Goal: Information Seeking & Learning: Check status

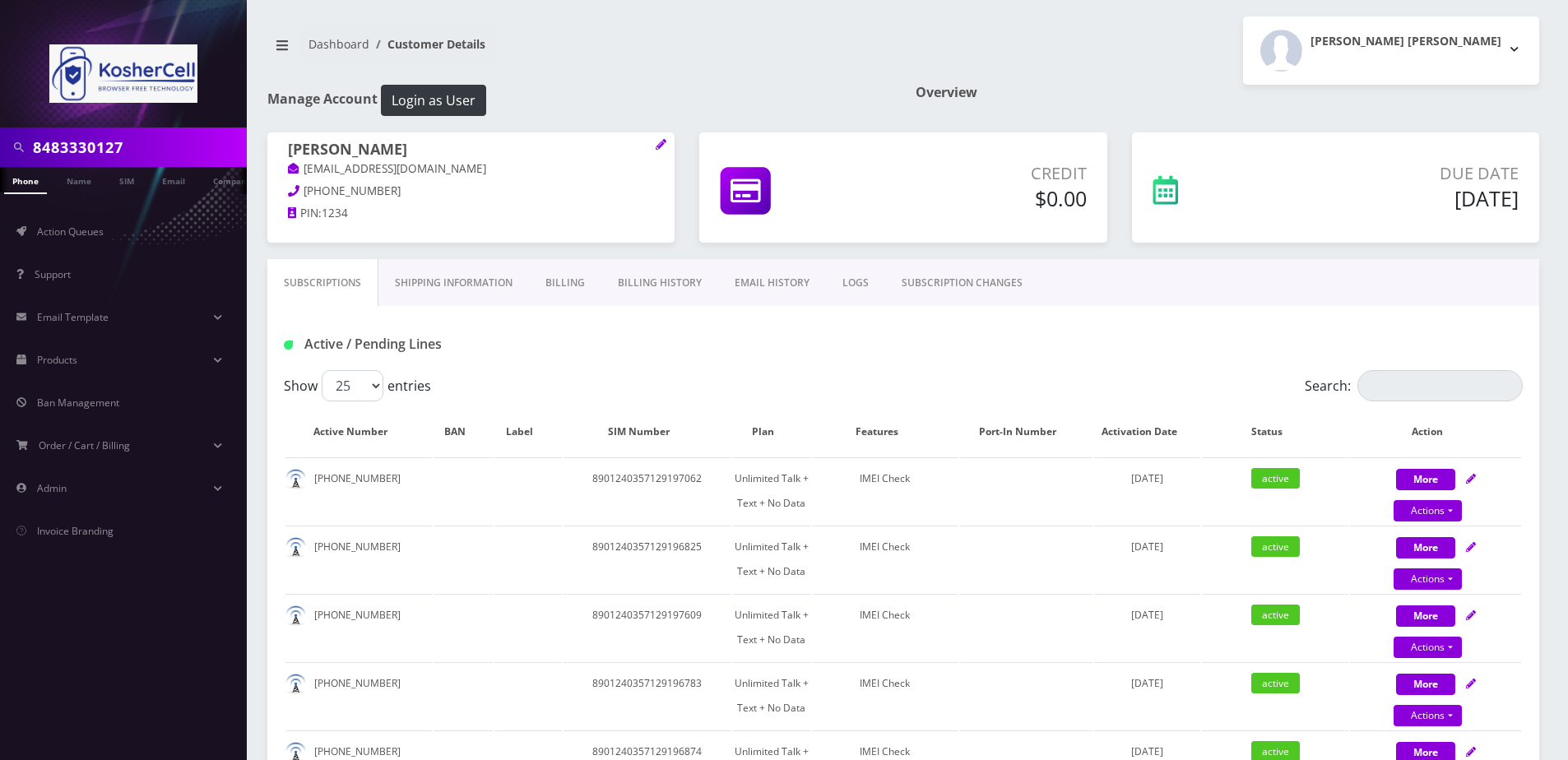
scroll to position [246, 0]
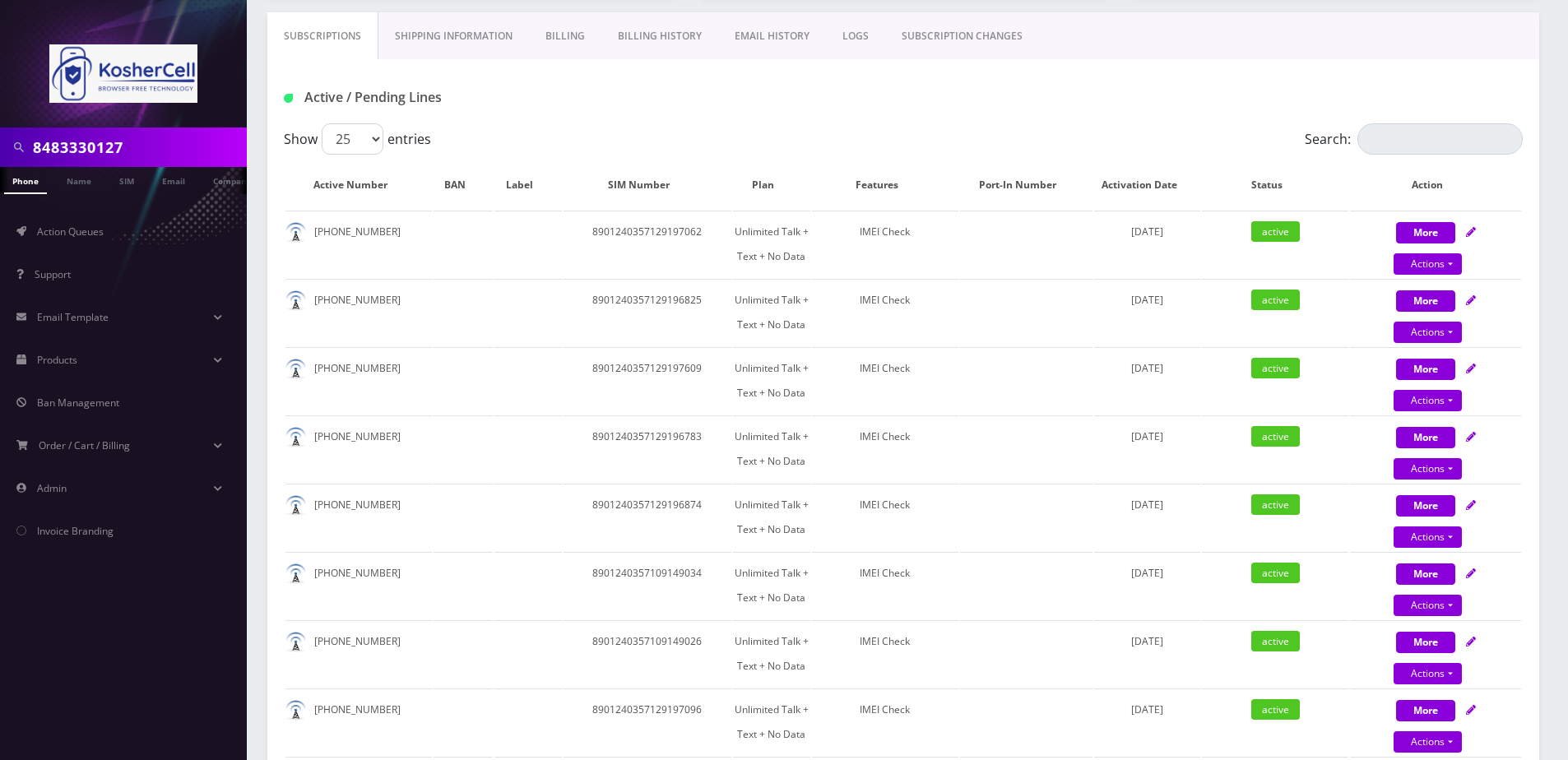
type input "8483330127"
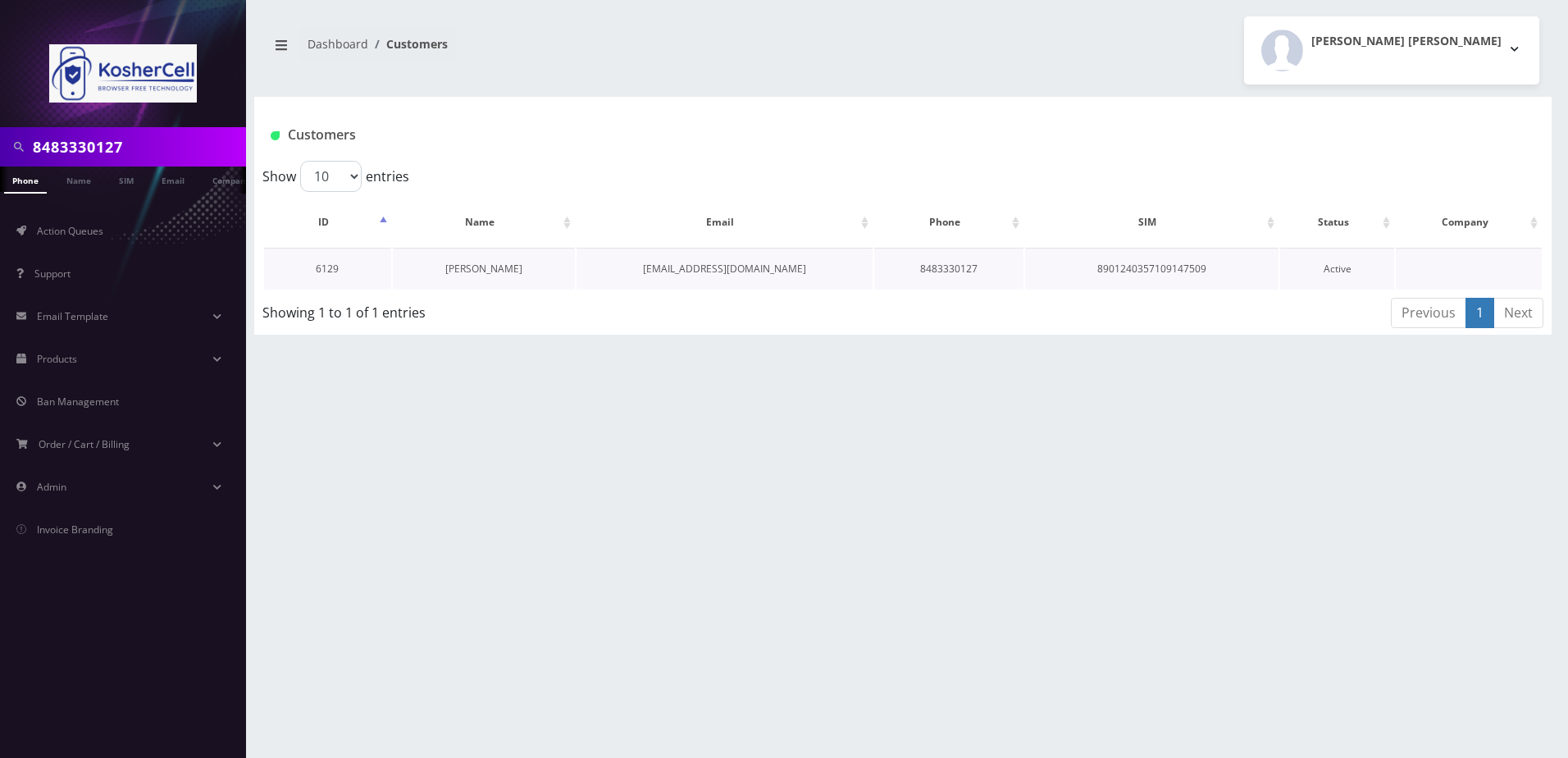
click at [482, 266] on link "[PERSON_NAME]" at bounding box center [483, 268] width 77 height 14
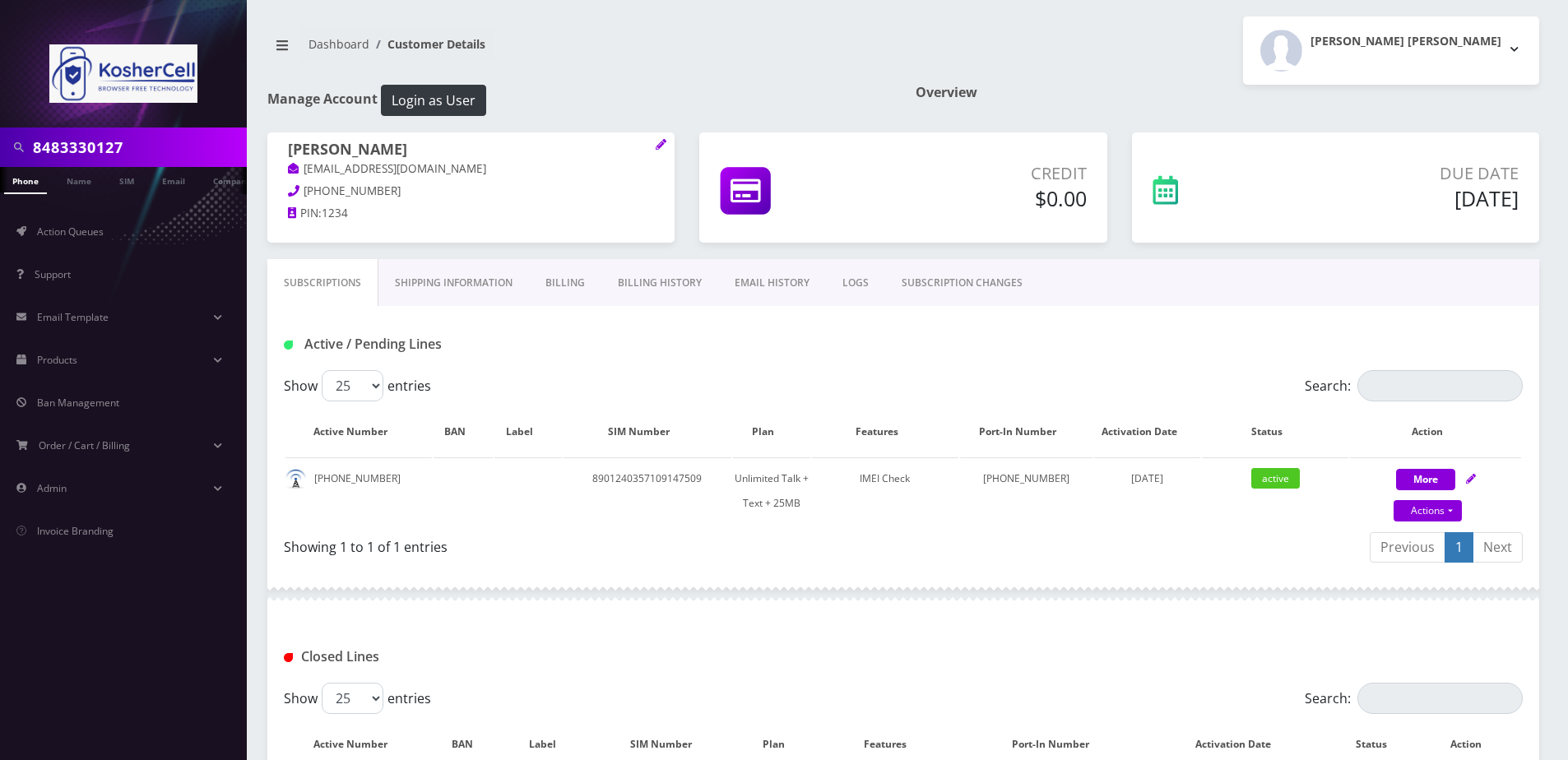
click at [576, 295] on link "Billing" at bounding box center [564, 282] width 72 height 47
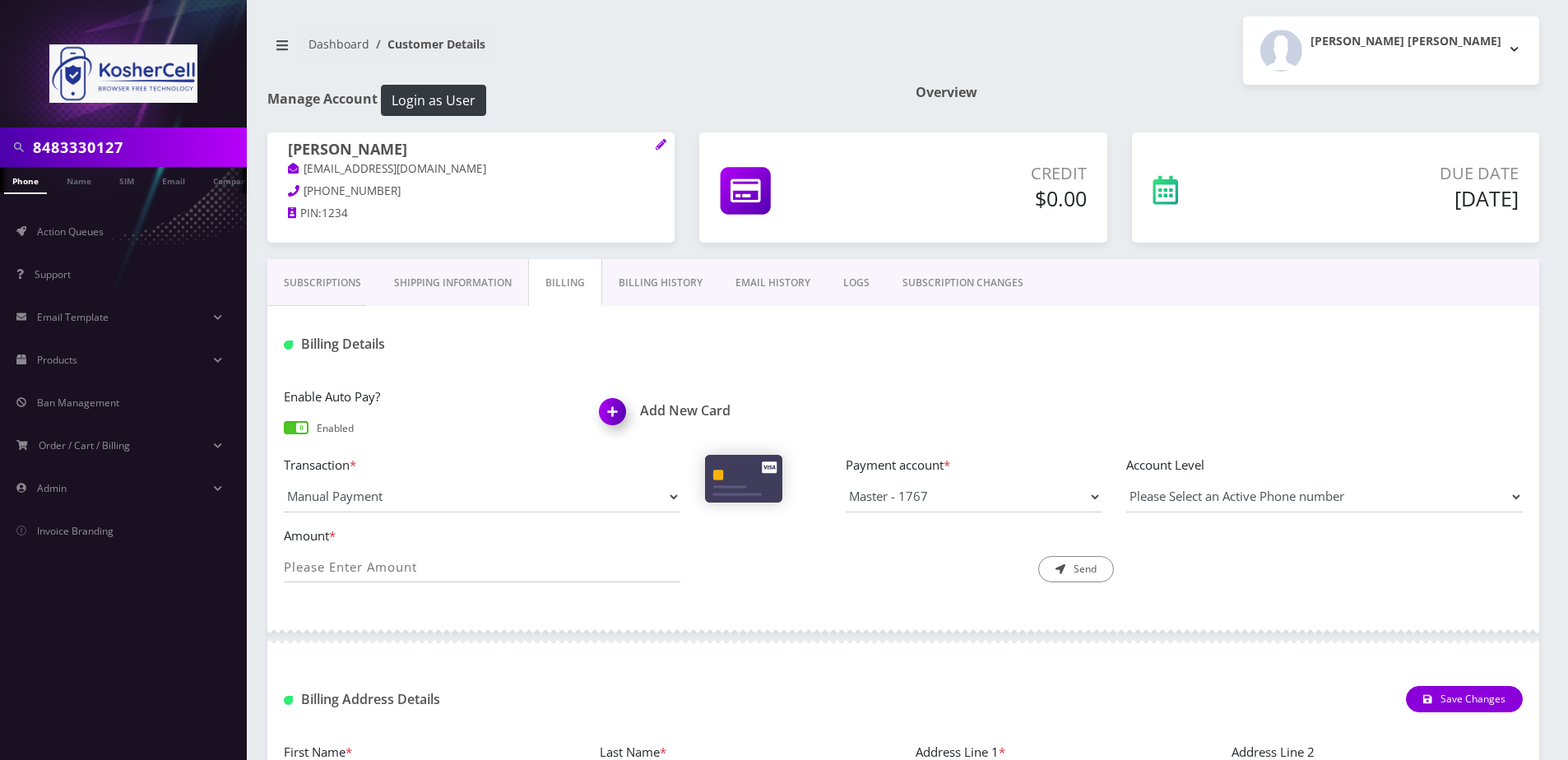
click at [633, 280] on link "Billing History" at bounding box center [661, 282] width 117 height 47
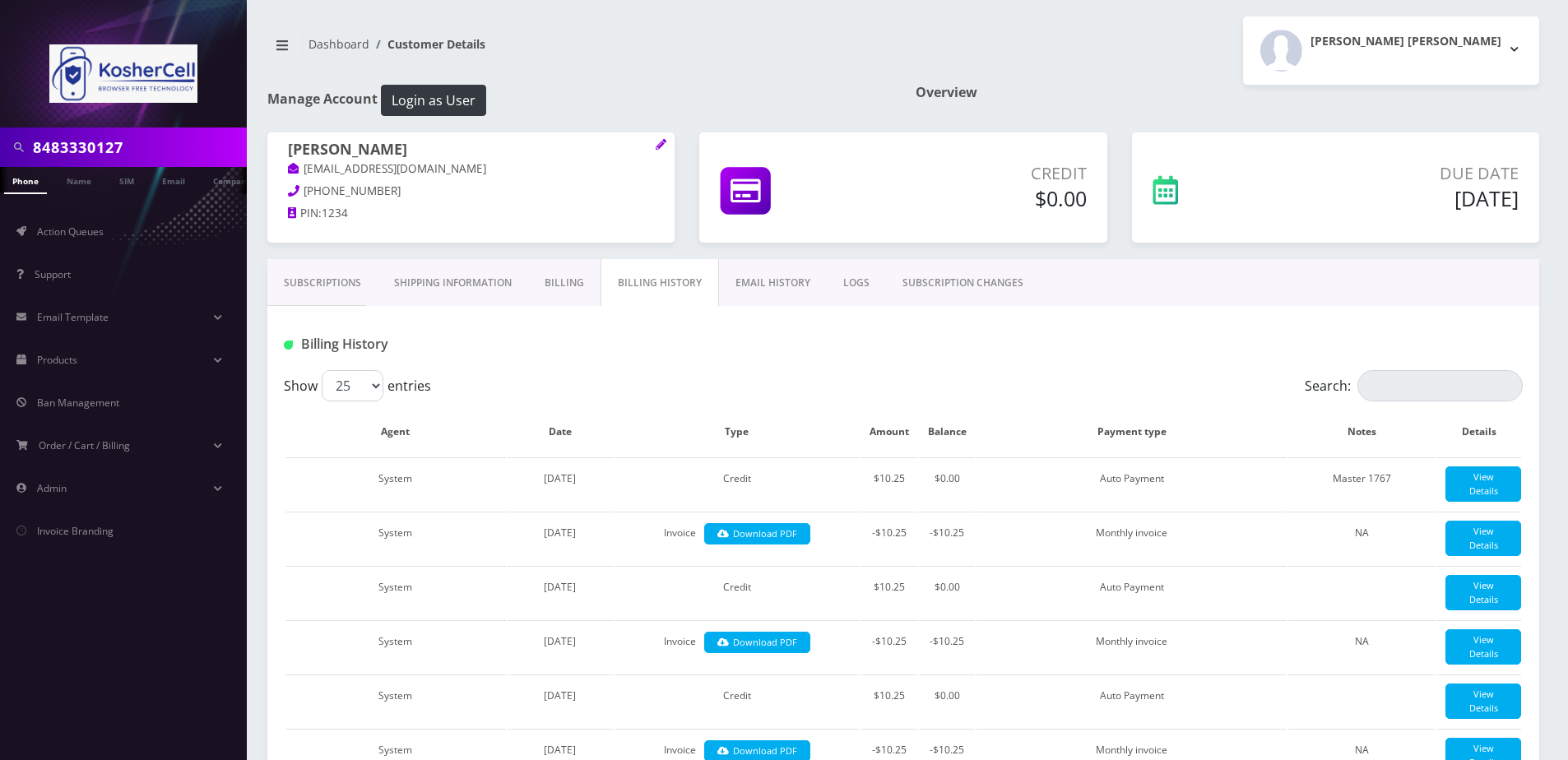
click at [579, 297] on link "Billing" at bounding box center [564, 282] width 72 height 47
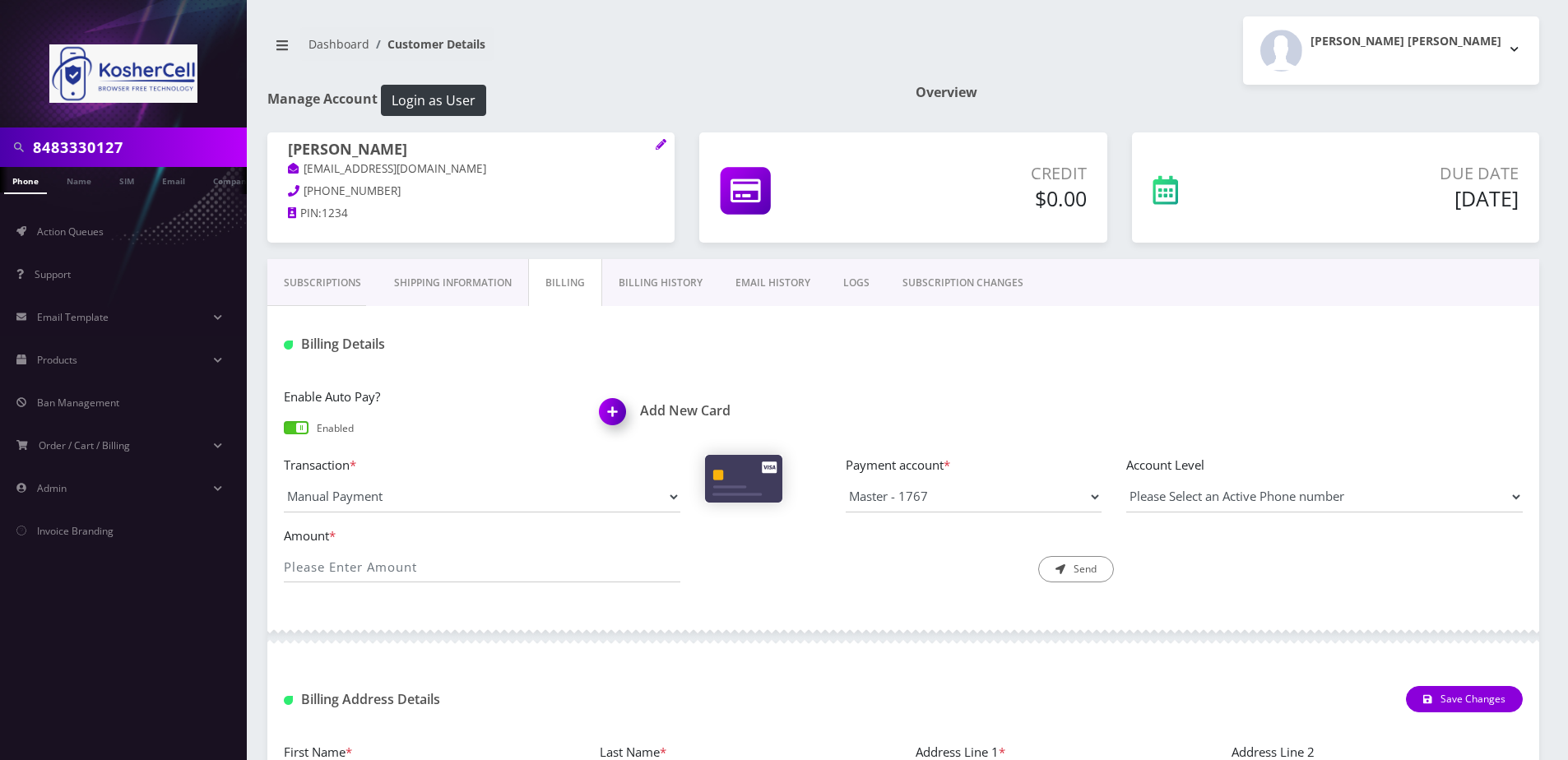
click at [629, 291] on link "Billing History" at bounding box center [661, 282] width 117 height 47
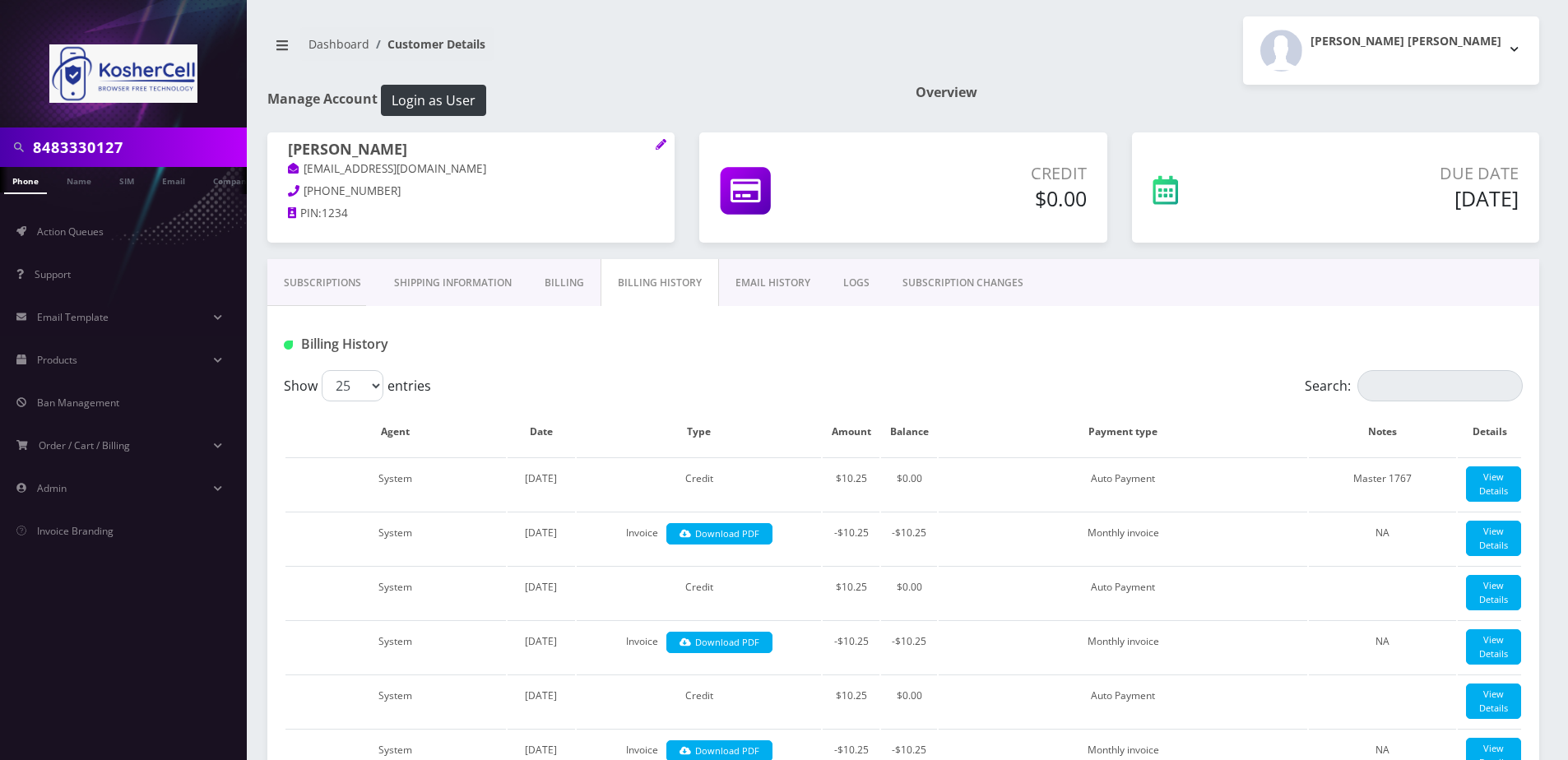
click at [574, 295] on link "Billing" at bounding box center [564, 282] width 72 height 47
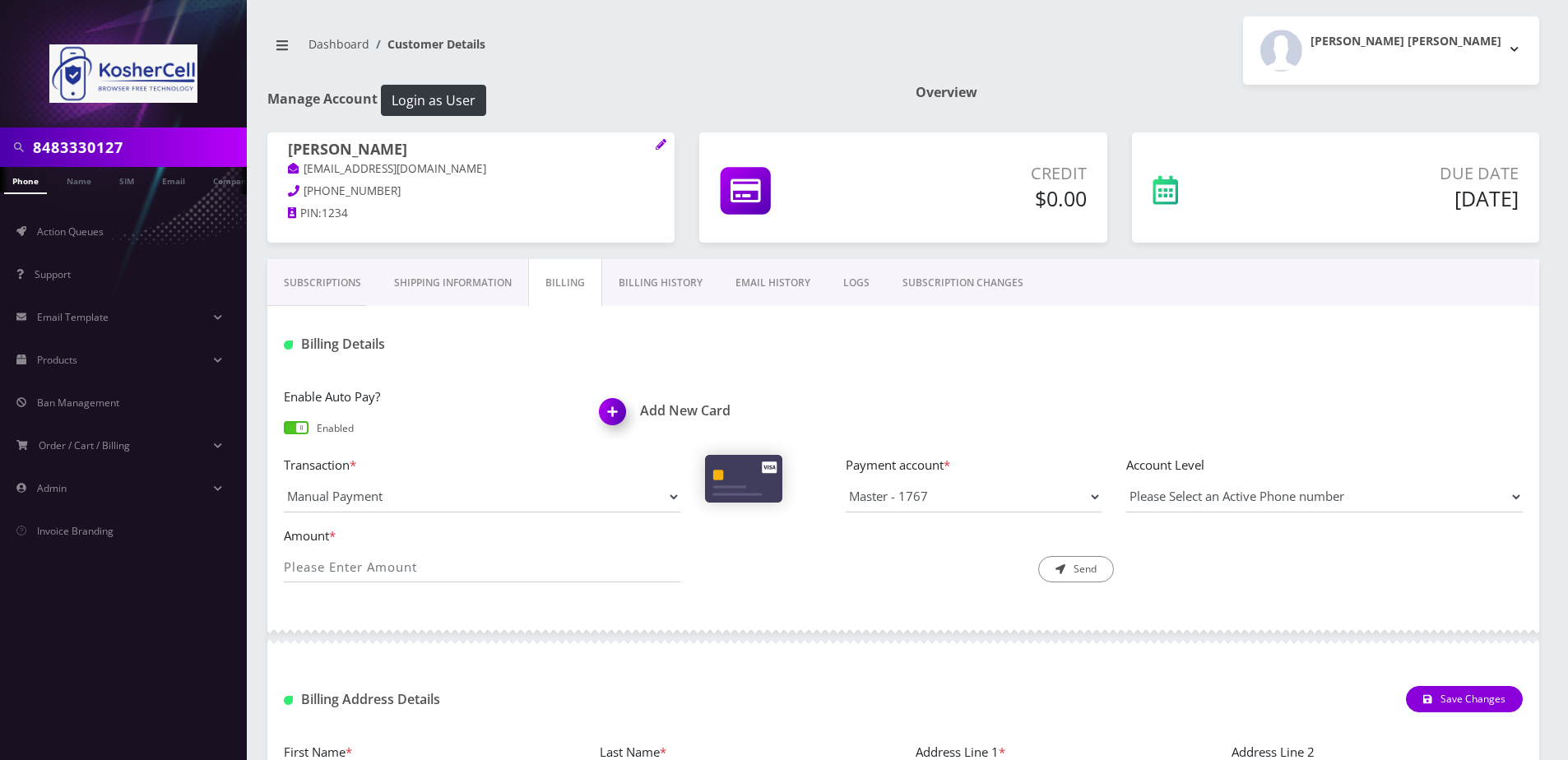
click at [648, 290] on link "Billing History" at bounding box center [661, 282] width 117 height 47
